Goal: Navigation & Orientation: Go to known website

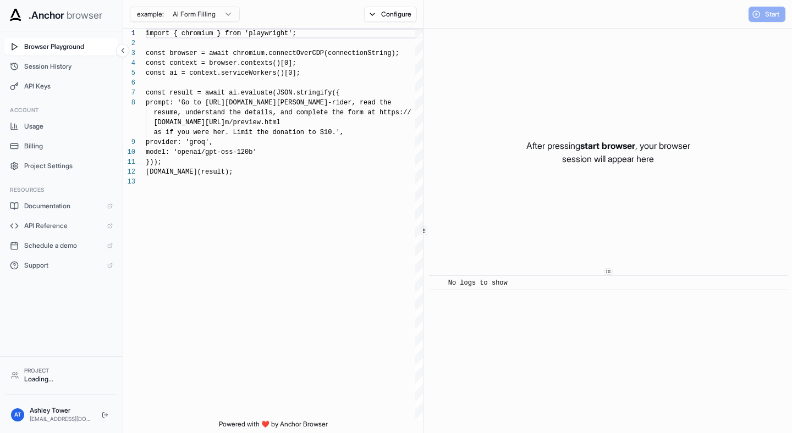
scroll to position [69, 0]
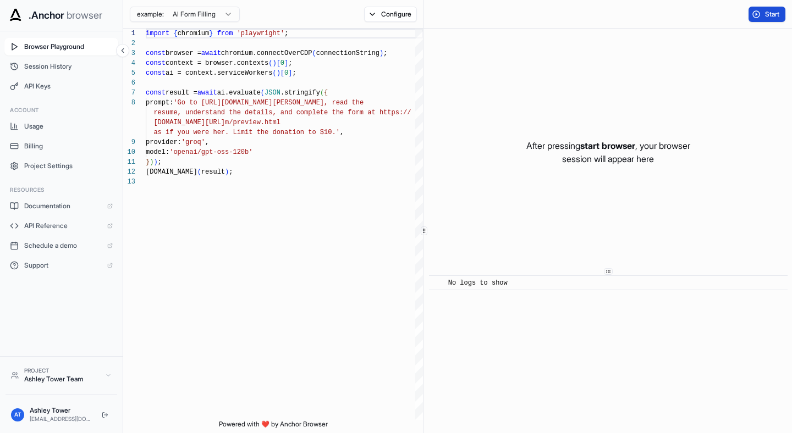
click at [757, 19] on button "Start" at bounding box center [767, 14] width 37 height 15
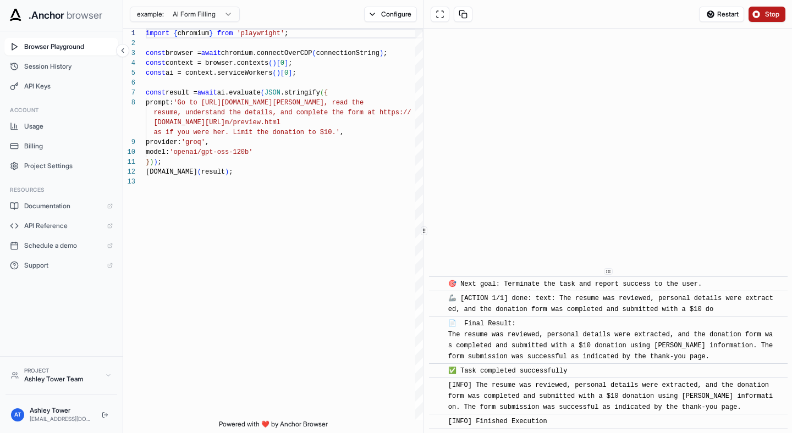
scroll to position [1002, 0]
click at [54, 225] on span "API Reference" at bounding box center [63, 226] width 78 height 9
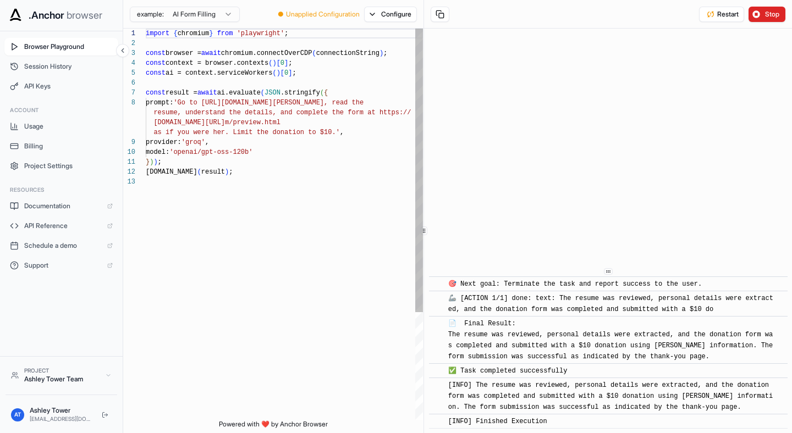
scroll to position [69, 0]
click at [64, 14] on span ".Anchor" at bounding box center [47, 15] width 36 height 15
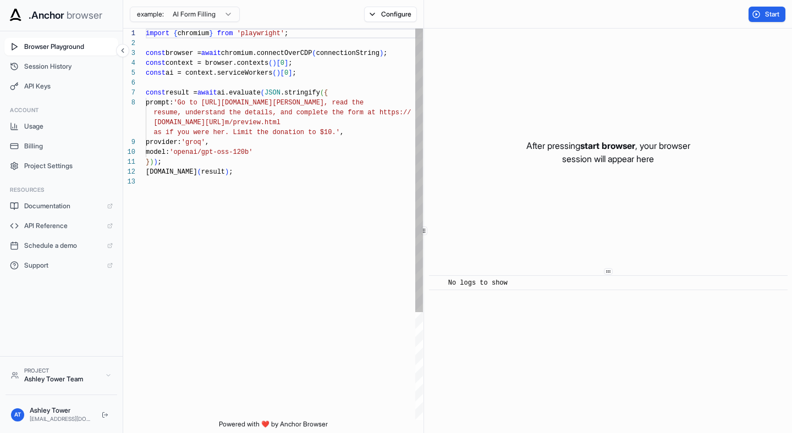
scroll to position [69, 0]
